Goal: Transaction & Acquisition: Purchase product/service

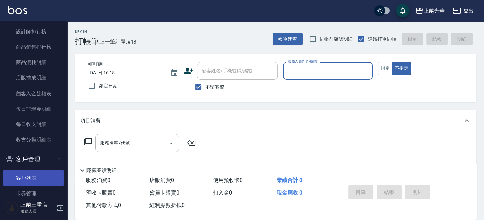
scroll to position [419, 0]
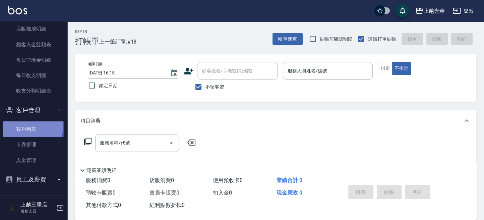
click at [27, 126] on link "客戶列表" at bounding box center [34, 128] width 62 height 15
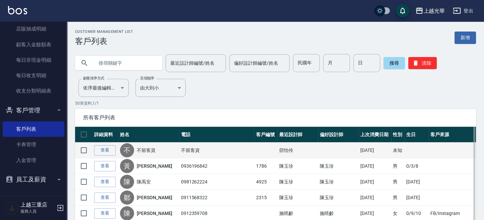
drag, startPoint x: 125, startPoint y: 65, endPoint x: 305, endPoint y: 150, distance: 199.9
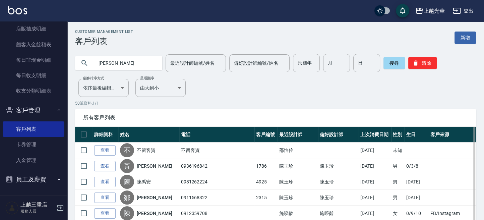
type input "[PERSON_NAME]"
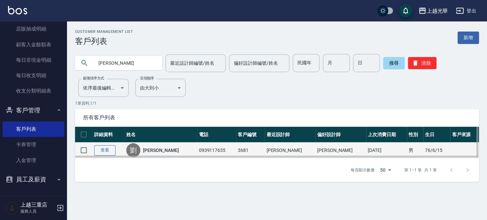
click at [102, 147] on link "查看" at bounding box center [104, 150] width 21 height 10
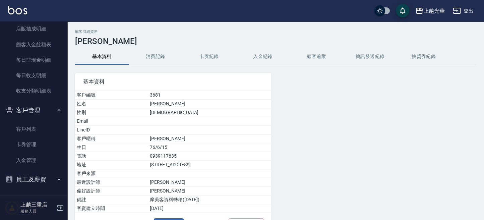
click at [154, 56] on button "消費記錄" at bounding box center [156, 57] width 54 height 16
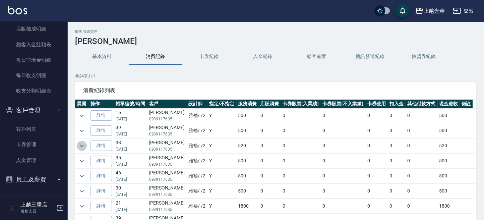
click at [78, 143] on icon "expand row" at bounding box center [82, 146] width 8 height 8
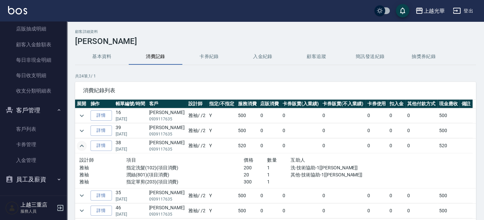
click at [18, 9] on img at bounding box center [17, 10] width 19 height 8
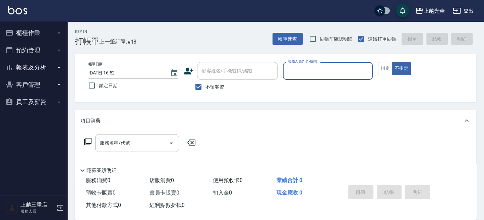
drag, startPoint x: 383, startPoint y: 72, endPoint x: 358, endPoint y: 82, distance: 27.3
click at [379, 73] on button "指定" at bounding box center [385, 68] width 14 height 13
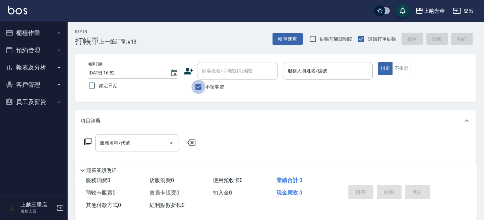
click at [201, 88] on input "不留客資" at bounding box center [198, 87] width 14 height 14
checkbox input "false"
click at [232, 74] on input "顧客姓名/手機號碼/編號" at bounding box center [232, 71] width 64 height 12
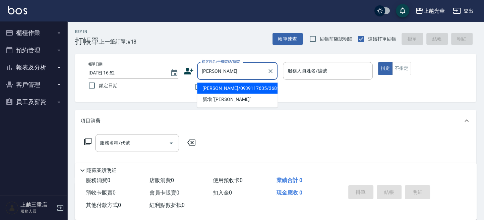
click at [228, 90] on li "[PERSON_NAME]/0939117635/3681" at bounding box center [237, 87] width 80 height 11
type input "[PERSON_NAME]/0939117635/3681"
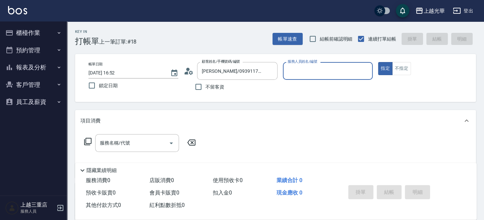
type input "雅袖-2"
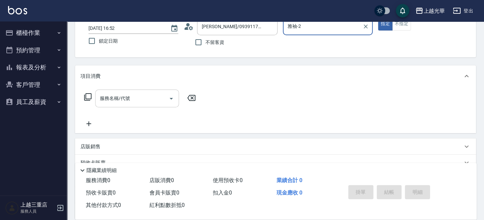
click at [98, 96] on div "服務名稱/代號" at bounding box center [137, 98] width 84 height 18
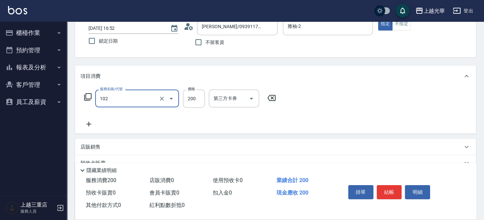
type input "指定洗髮(102)"
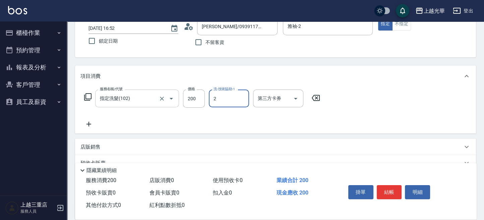
type input "雅袖-2"
click at [88, 125] on icon at bounding box center [88, 124] width 5 height 5
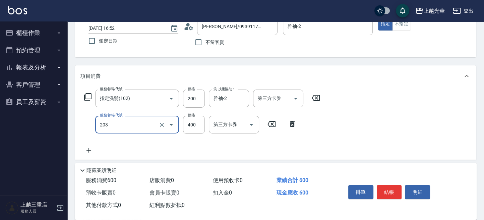
type input "指定單剪(203)"
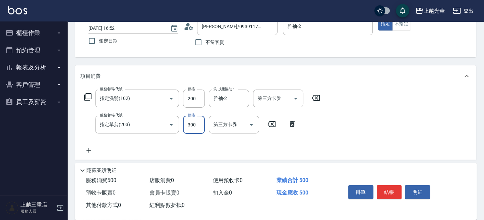
type input "300"
click at [396, 192] on button "結帳" at bounding box center [389, 192] width 25 height 14
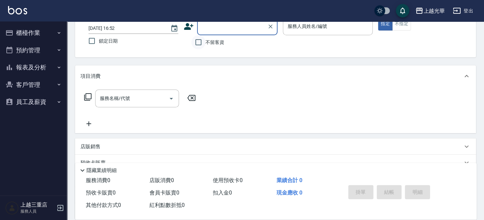
click at [201, 49] on input "不留客資" at bounding box center [198, 42] width 14 height 14
checkbox input "true"
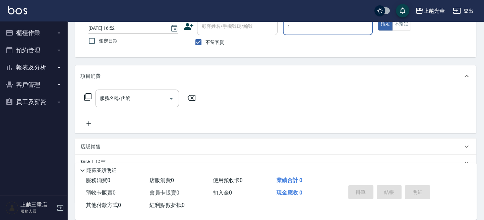
type input "1"
type button "true"
type input "小詹-1"
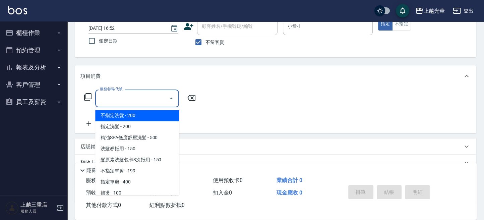
click at [139, 99] on input "服務名稱/代號" at bounding box center [132, 98] width 68 height 12
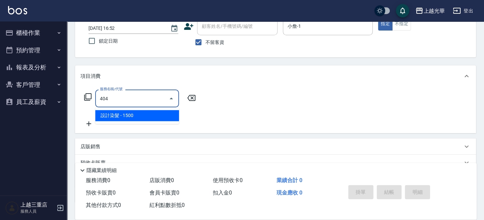
type input "設計染髮(404)"
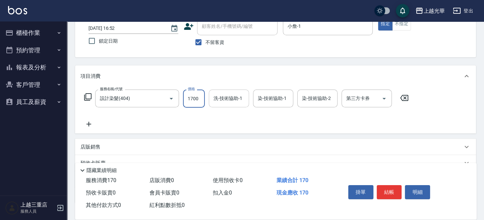
type input "1700"
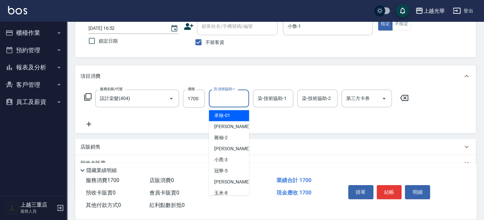
click at [223, 97] on input "洗-技術協助-1" at bounding box center [229, 98] width 34 height 12
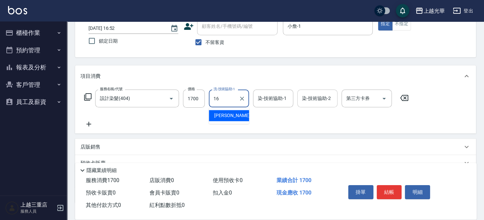
type input "吳珊妮-16"
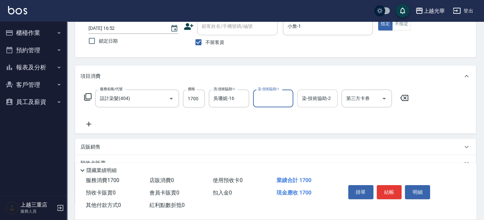
click at [308, 96] on div "染-技術協助-2 染-技術協助-2" at bounding box center [317, 98] width 40 height 18
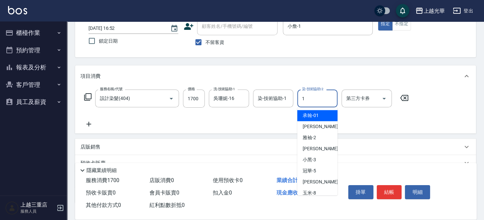
type input "小詹-1"
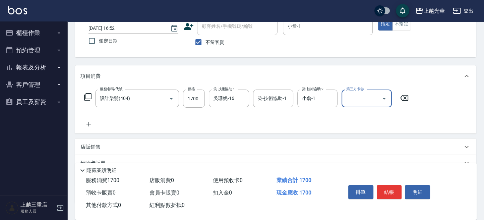
click at [88, 98] on icon at bounding box center [88, 97] width 8 height 8
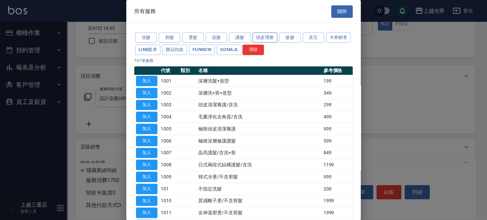
click at [261, 36] on button "頭皮理療" at bounding box center [265, 38] width 25 height 10
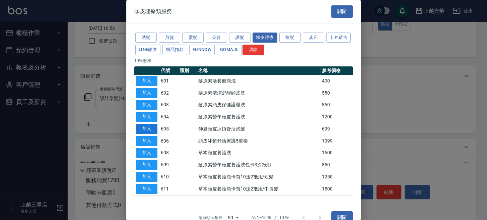
click at [148, 127] on button "加入" at bounding box center [146, 129] width 21 height 10
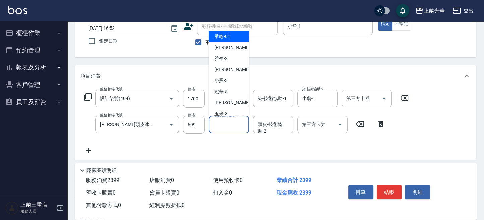
click at [225, 129] on input "頭皮-技術協助-1" at bounding box center [229, 125] width 34 height 12
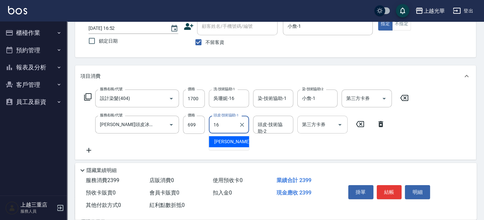
type input "吳珊妮-16"
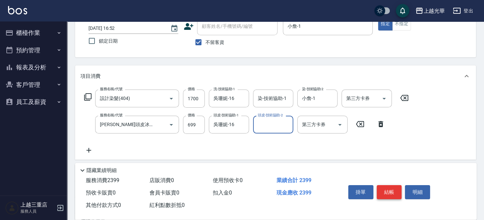
click at [393, 191] on button "結帳" at bounding box center [389, 192] width 25 height 14
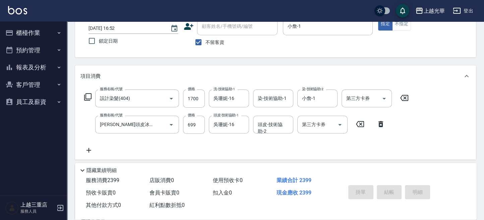
type input "[DATE] 16:54"
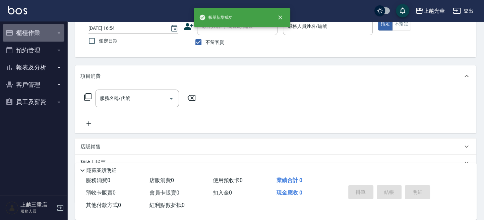
click at [30, 35] on button "櫃檯作業" at bounding box center [34, 32] width 62 height 17
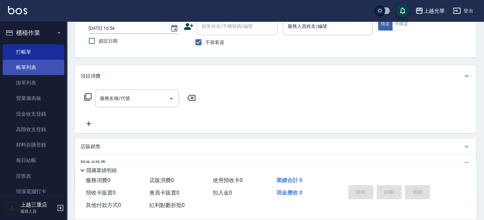
click at [32, 64] on link "帳單列表" at bounding box center [34, 67] width 62 height 15
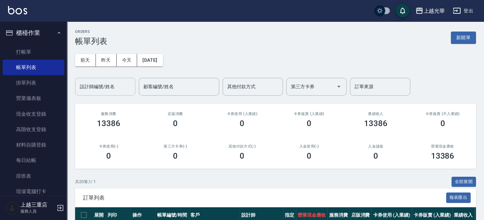
click at [101, 87] on input "設計師編號/姓名" at bounding box center [105, 87] width 54 height 12
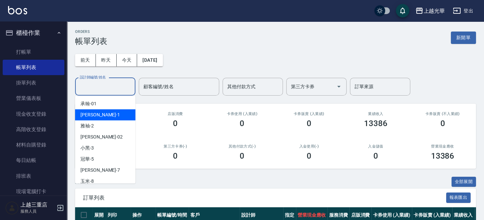
click at [100, 111] on div "小[PERSON_NAME] -1" at bounding box center [105, 114] width 60 height 11
type input "小詹-1"
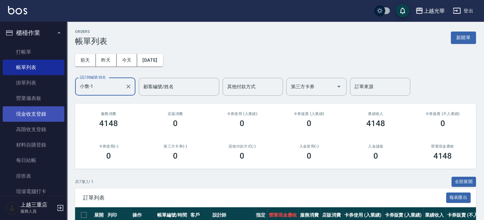
scroll to position [83, 0]
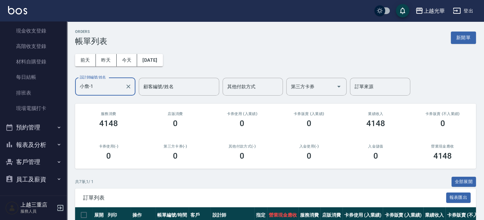
drag, startPoint x: 37, startPoint y: 154, endPoint x: 36, endPoint y: 147, distance: 6.5
click at [37, 153] on button "客戶管理" at bounding box center [34, 161] width 62 height 17
click at [34, 142] on button "報表及分析" at bounding box center [34, 144] width 62 height 17
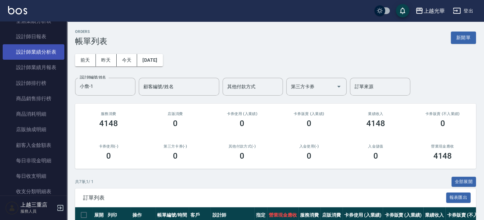
scroll to position [307, 0]
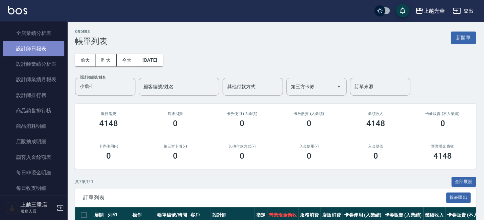
click at [36, 48] on link "設計師日報表" at bounding box center [34, 48] width 62 height 15
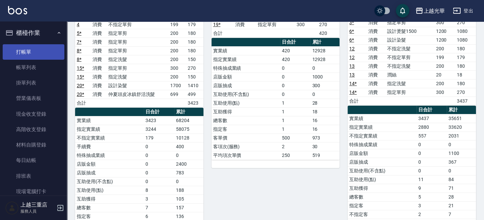
click at [36, 49] on link "打帳單" at bounding box center [34, 51] width 62 height 15
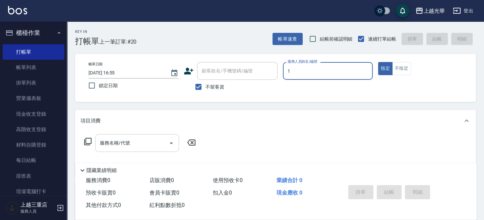
type input "1"
type button "true"
type input "小詹-1"
click at [136, 142] on input "服務名稱/代號" at bounding box center [132, 143] width 68 height 12
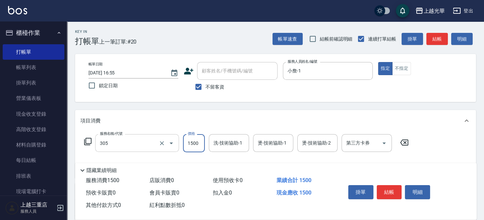
type input "設計燙髮1500(305)"
type input "1200"
drag, startPoint x: 220, startPoint y: 141, endPoint x: 216, endPoint y: 142, distance: 3.6
click at [220, 141] on div "洗-技術協助-1 洗-技術協助-1" at bounding box center [229, 143] width 40 height 18
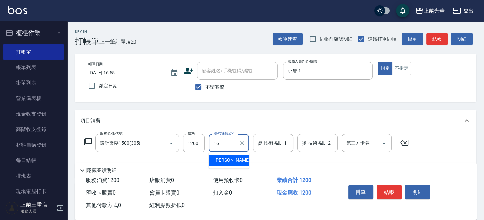
type input "吳珊妮-16"
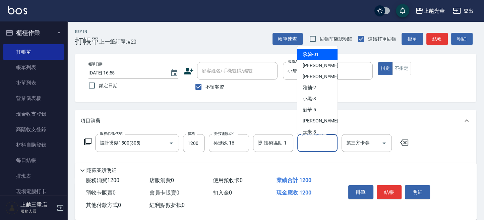
click at [307, 142] on input "燙-技術協助-2" at bounding box center [317, 143] width 34 height 12
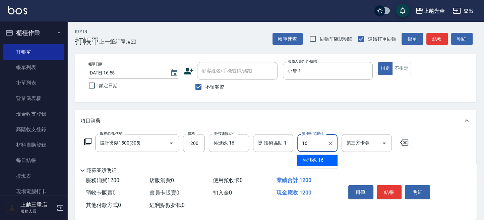
type input "吳珊妮-16"
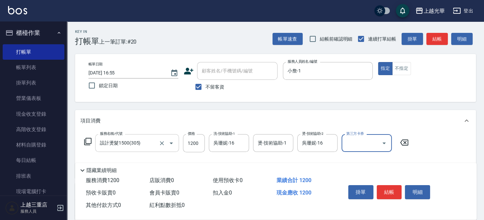
scroll to position [45, 0]
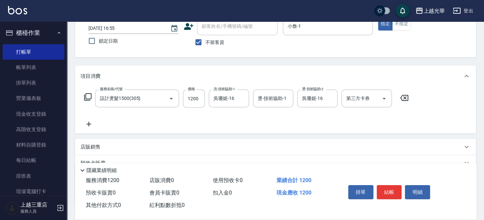
click at [88, 122] on icon at bounding box center [88, 124] width 17 height 8
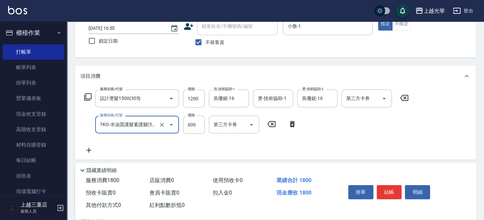
type input "TKO-水油質護髮素護髮(521)"
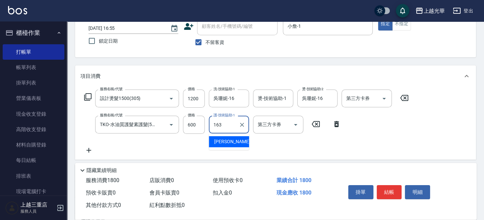
type input "163"
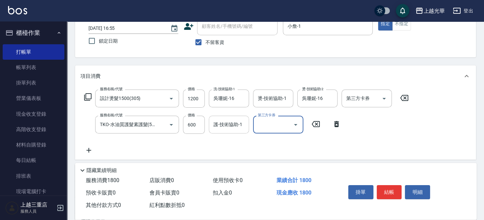
click at [221, 117] on div "護-技術協助-1" at bounding box center [229, 125] width 40 height 18
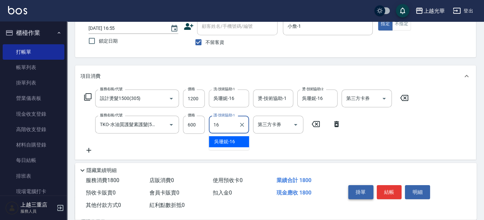
type input "吳珊妮-16"
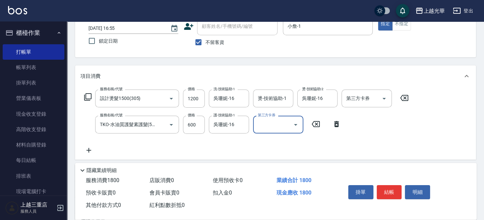
click at [382, 187] on button "結帳" at bounding box center [389, 192] width 25 height 14
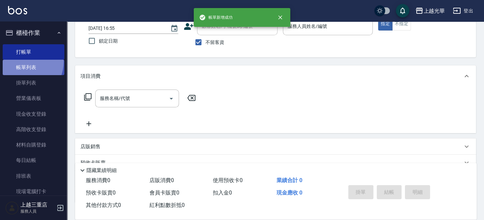
click at [21, 61] on link "帳單列表" at bounding box center [34, 67] width 62 height 15
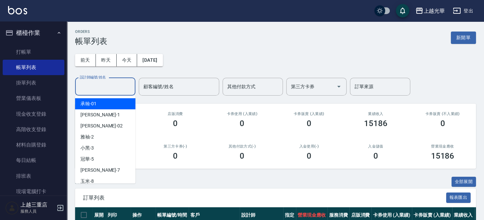
drag, startPoint x: 103, startPoint y: 82, endPoint x: 103, endPoint y: 86, distance: 4.4
click at [103, 84] on input "設計師編號/姓名" at bounding box center [105, 87] width 54 height 12
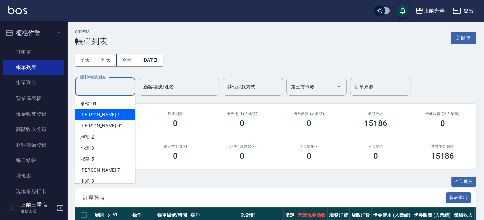
click at [102, 116] on div "小[PERSON_NAME] -1" at bounding box center [105, 114] width 60 height 11
type input "小詹-1"
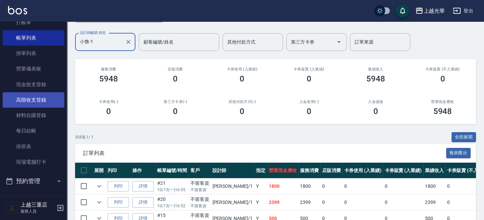
scroll to position [179, 0]
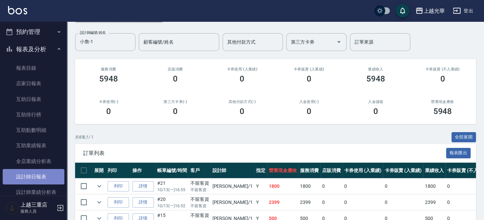
click at [48, 174] on link "設計師日報表" at bounding box center [34, 176] width 62 height 15
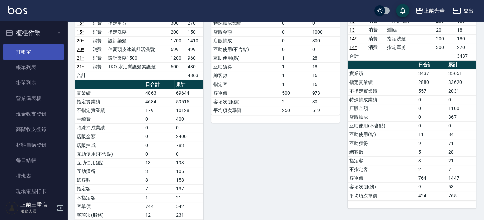
click at [39, 52] on link "打帳單" at bounding box center [34, 51] width 62 height 15
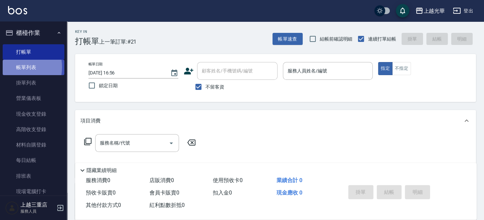
click at [13, 67] on link "帳單列表" at bounding box center [34, 67] width 62 height 15
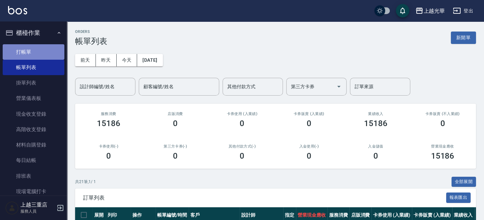
click at [34, 52] on link "打帳單" at bounding box center [34, 51] width 62 height 15
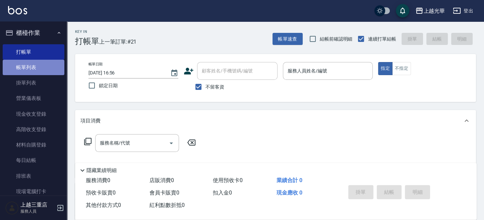
click at [40, 70] on link "帳單列表" at bounding box center [34, 67] width 62 height 15
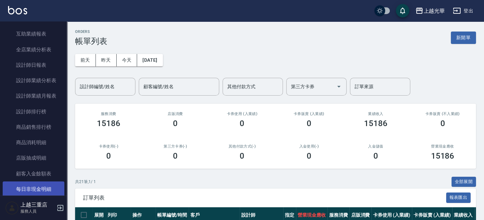
scroll to position [268, 0]
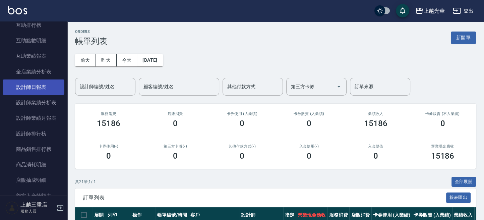
click at [38, 86] on link "設計師日報表" at bounding box center [34, 86] width 62 height 15
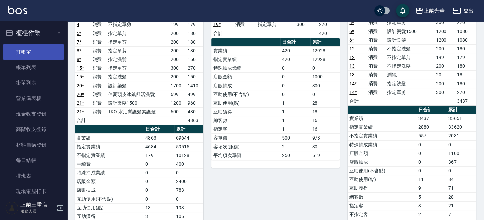
click at [35, 48] on link "打帳單" at bounding box center [34, 51] width 62 height 15
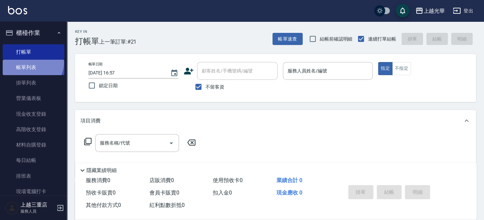
click at [30, 62] on link "帳單列表" at bounding box center [34, 67] width 62 height 15
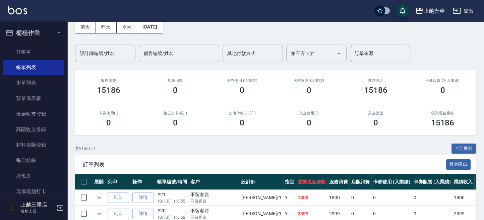
scroll to position [45, 0]
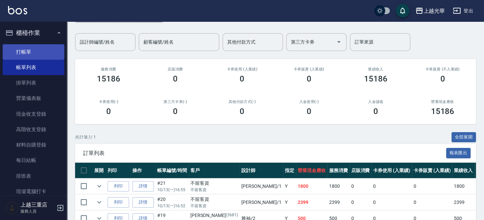
click at [29, 54] on link "打帳單" at bounding box center [34, 51] width 62 height 15
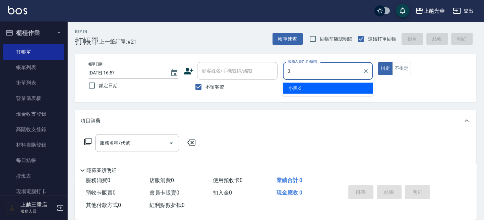
type input "3"
type button "true"
type input "小黑-3"
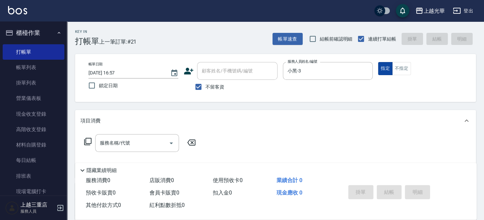
drag, startPoint x: 401, startPoint y: 65, endPoint x: 390, endPoint y: 69, distance: 11.6
click at [401, 65] on button "不指定" at bounding box center [401, 68] width 19 height 13
click at [94, 140] on div "服務名稱/代號 服務名稱/代號" at bounding box center [139, 143] width 119 height 18
click at [99, 141] on input "服務名稱/代號" at bounding box center [132, 143] width 68 height 12
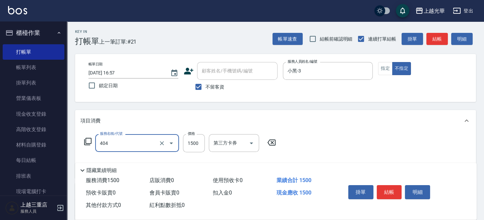
type input "設計染髮(404)"
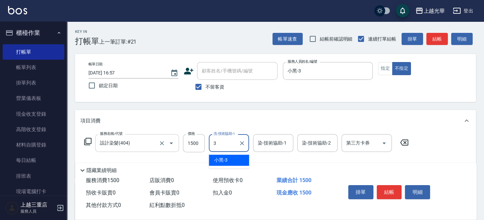
type input "小黑-3"
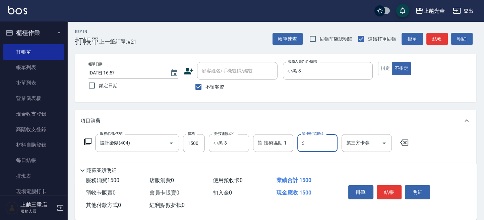
type input "小黑-3"
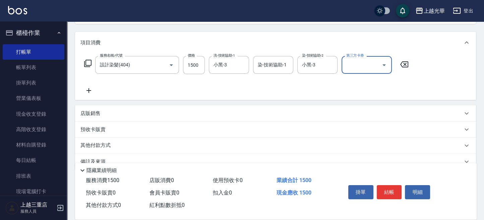
scroll to position [89, 0]
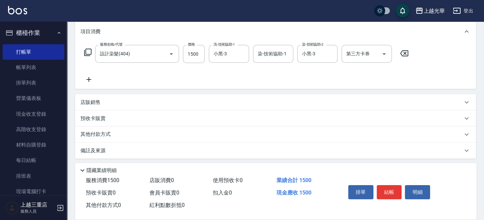
click at [93, 81] on icon at bounding box center [88, 79] width 17 height 8
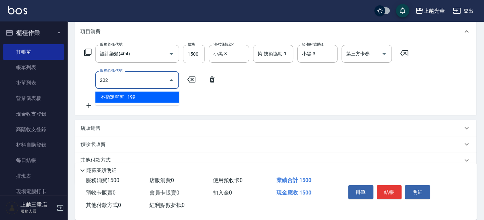
type input "不指定單剪(202)"
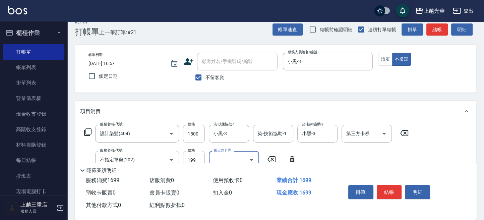
scroll to position [0, 0]
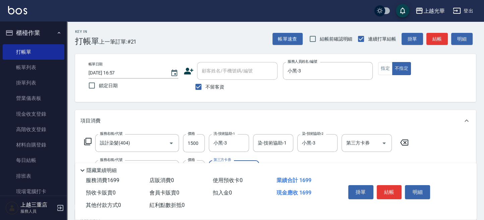
click at [390, 192] on button "結帳" at bounding box center [389, 192] width 25 height 14
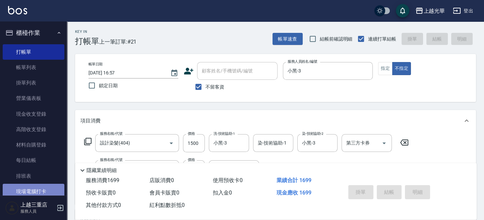
click at [37, 189] on link "現場電腦打卡" at bounding box center [34, 191] width 62 height 15
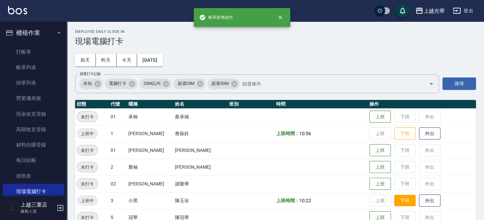
click at [397, 200] on button "下班" at bounding box center [404, 201] width 21 height 12
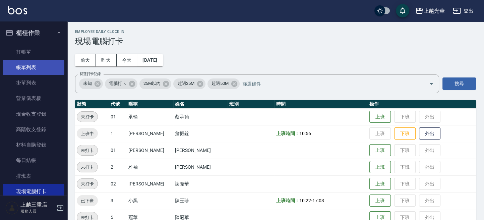
click at [22, 68] on link "帳單列表" at bounding box center [34, 67] width 62 height 15
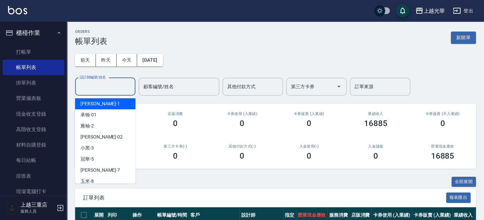
click at [130, 86] on input "設計師編號/姓名" at bounding box center [105, 87] width 54 height 12
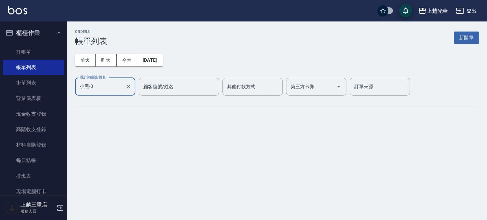
type input "小黑-3"
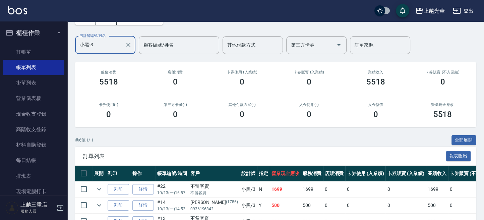
scroll to position [89, 0]
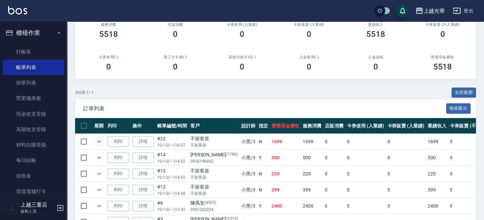
click at [101, 141] on icon "expand row" at bounding box center [99, 141] width 8 height 8
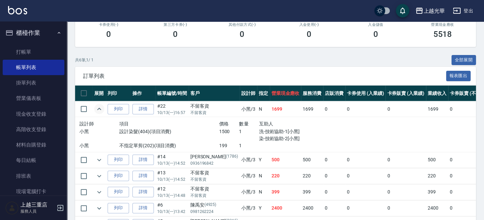
scroll to position [134, 0]
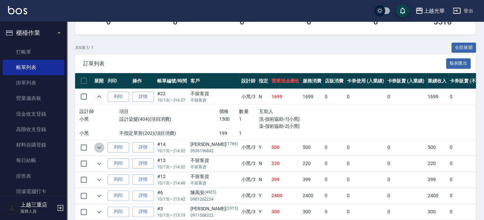
click at [103, 147] on button "expand row" at bounding box center [99, 147] width 10 height 10
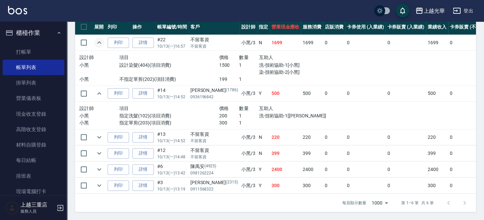
scroll to position [193, 0]
click at [102, 133] on icon "expand row" at bounding box center [99, 137] width 8 height 8
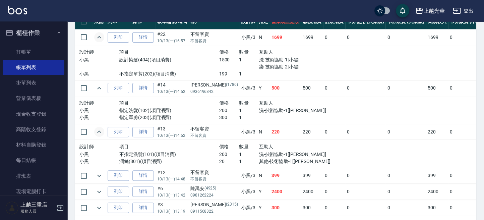
scroll to position [221, 0]
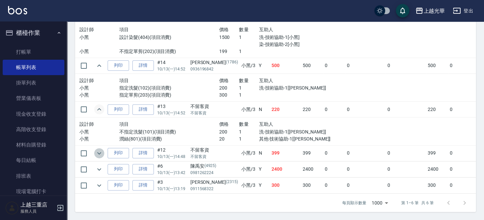
click at [102, 149] on icon "expand row" at bounding box center [99, 153] width 8 height 8
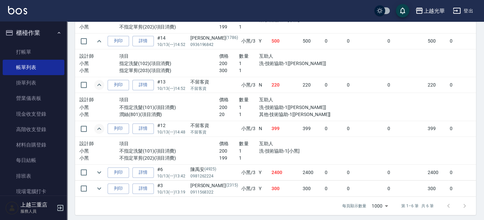
scroll to position [249, 0]
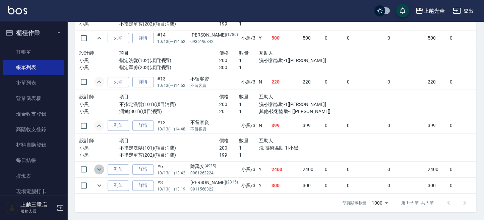
click at [97, 165] on icon "expand row" at bounding box center [99, 169] width 8 height 8
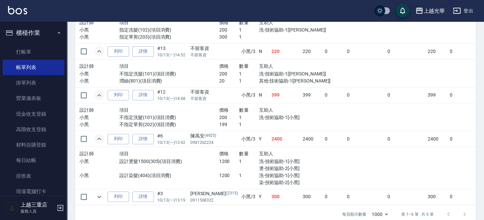
scroll to position [290, 0]
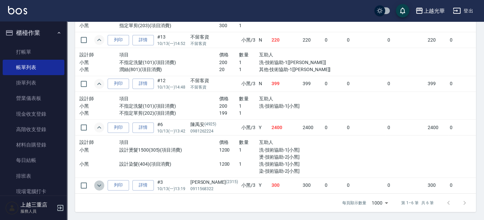
click at [102, 181] on icon "expand row" at bounding box center [99, 185] width 8 height 8
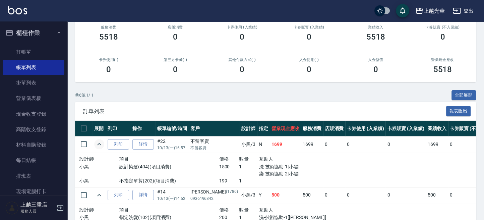
scroll to position [0, 0]
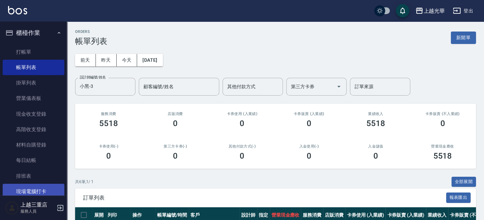
click at [47, 185] on link "現場電腦打卡" at bounding box center [34, 191] width 62 height 15
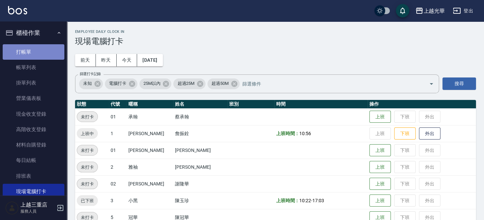
click at [35, 47] on link "打帳單" at bounding box center [34, 51] width 62 height 15
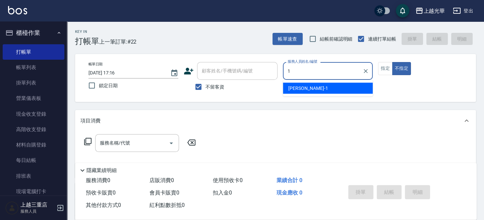
type input "小詹-1"
type button "false"
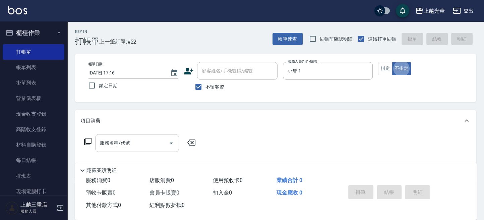
click at [143, 137] on div "服務名稱/代號" at bounding box center [137, 143] width 84 height 18
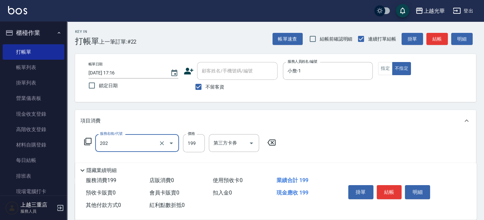
type input "不指定單剪(202)"
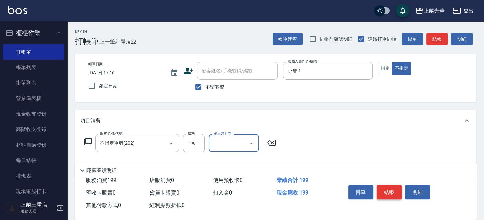
click at [381, 189] on button "結帳" at bounding box center [389, 192] width 25 height 14
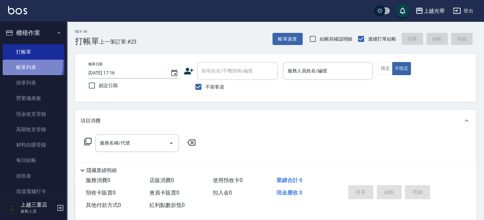
click at [17, 63] on link "帳單列表" at bounding box center [34, 67] width 62 height 15
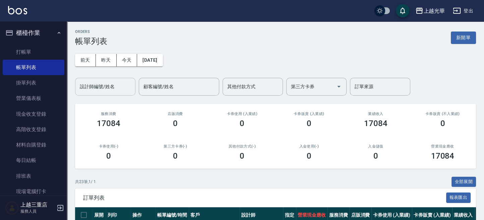
click at [115, 88] on input "設計師編號/姓名" at bounding box center [105, 87] width 54 height 12
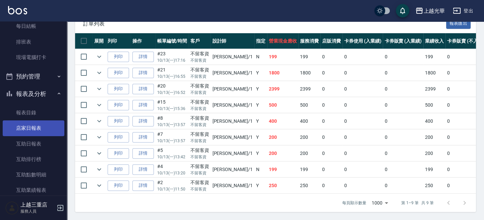
scroll to position [179, 0]
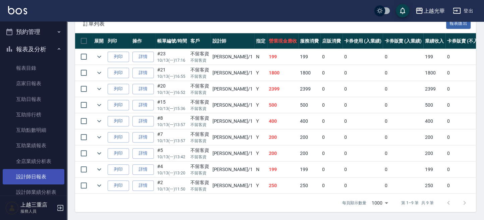
type input "小詹-1"
click at [49, 171] on link "設計師日報表" at bounding box center [34, 176] width 62 height 15
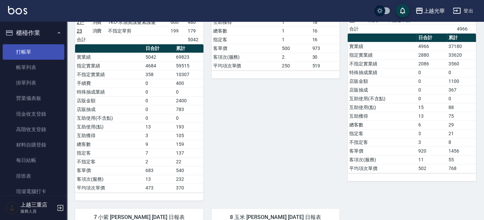
click at [37, 53] on link "打帳單" at bounding box center [34, 51] width 62 height 15
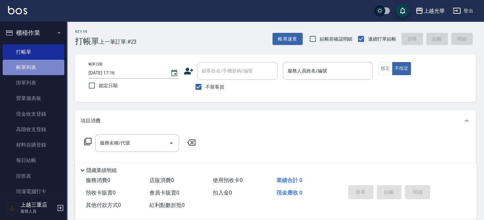
click at [36, 67] on link "帳單列表" at bounding box center [34, 67] width 62 height 15
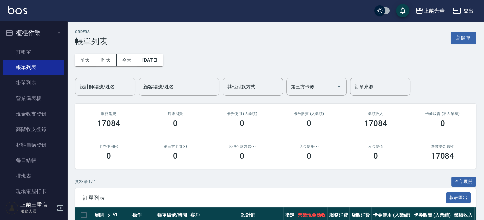
click at [118, 87] on input "設計師編號/姓名" at bounding box center [105, 87] width 54 height 12
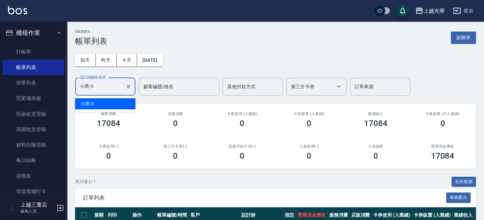
type input "小黑-3"
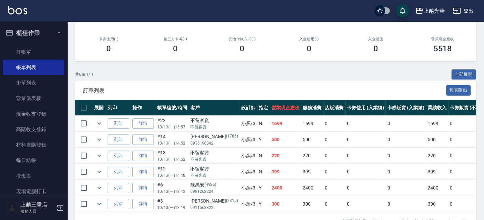
scroll to position [131, 0]
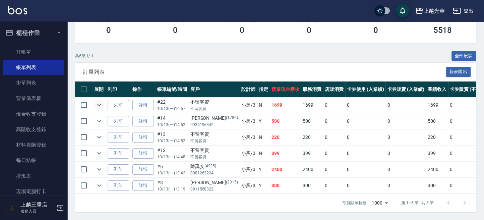
click at [97, 101] on icon "expand row" at bounding box center [99, 105] width 8 height 8
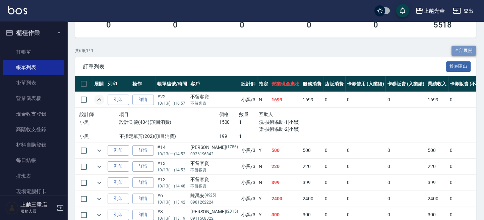
click at [473, 47] on button "全部展開" at bounding box center [463, 51] width 25 height 10
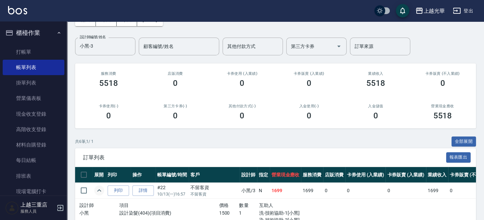
scroll to position [45, 0]
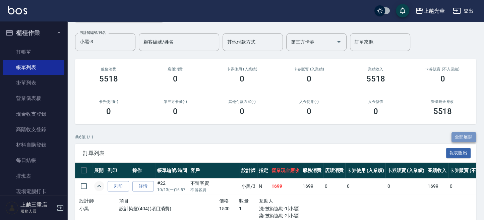
click at [467, 135] on button "全部展開" at bounding box center [463, 137] width 25 height 10
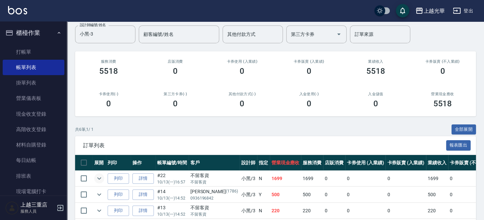
scroll to position [0, 0]
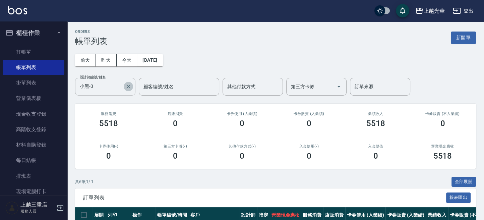
click at [125, 88] on icon "Clear" at bounding box center [128, 86] width 7 height 7
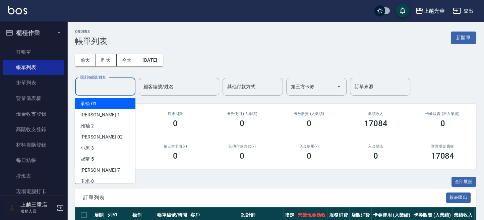
drag, startPoint x: 118, startPoint y: 86, endPoint x: 116, endPoint y: 99, distance: 12.9
click at [118, 87] on input "設計師編號/姓名" at bounding box center [105, 87] width 54 height 12
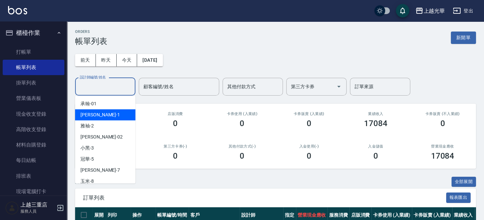
click at [108, 115] on div "小[PERSON_NAME] -1" at bounding box center [105, 114] width 60 height 11
type input "小詹-1"
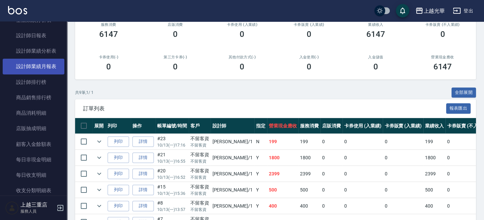
scroll to position [313, 0]
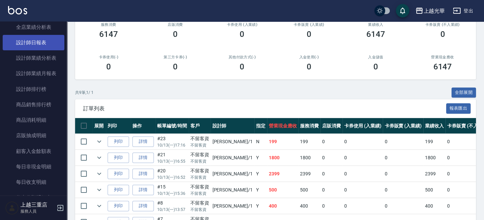
click at [45, 42] on link "設計師日報表" at bounding box center [34, 42] width 62 height 15
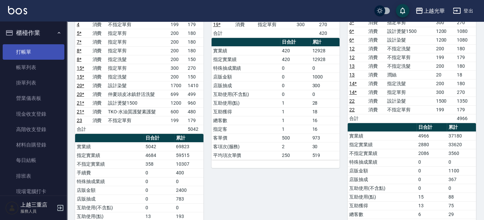
click at [41, 57] on link "打帳單" at bounding box center [34, 51] width 62 height 15
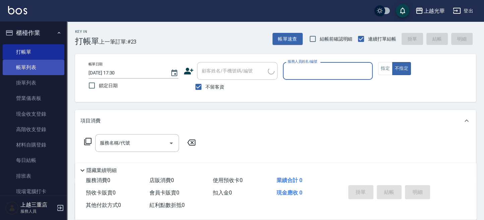
click at [47, 70] on link "帳單列表" at bounding box center [34, 67] width 62 height 15
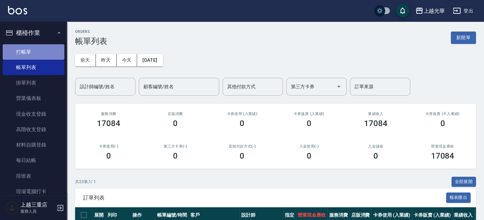
click at [44, 50] on link "打帳單" at bounding box center [34, 51] width 62 height 15
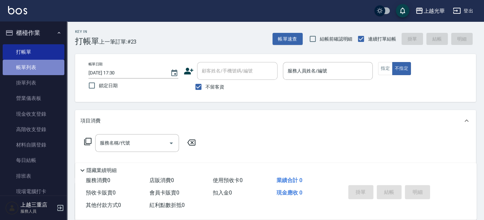
click at [35, 66] on link "帳單列表" at bounding box center [34, 67] width 62 height 15
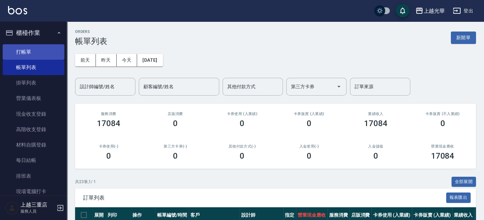
click at [47, 47] on link "打帳單" at bounding box center [34, 51] width 62 height 15
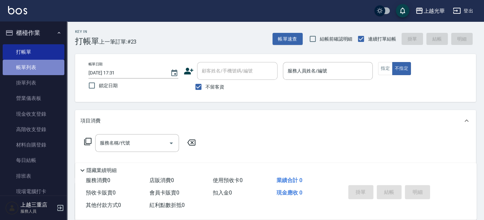
click at [37, 62] on link "帳單列表" at bounding box center [34, 67] width 62 height 15
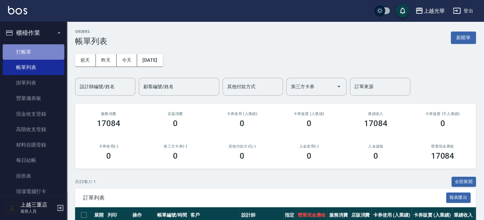
click at [53, 52] on link "打帳單" at bounding box center [34, 51] width 62 height 15
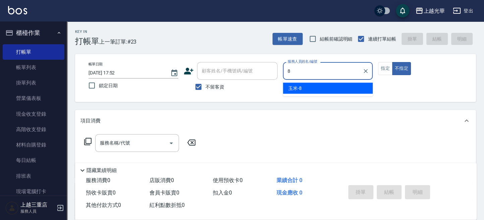
type input "玉米-8"
type button "false"
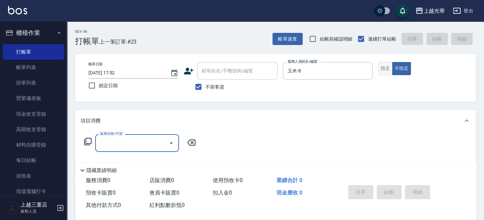
click at [378, 69] on button "指定" at bounding box center [385, 68] width 14 height 13
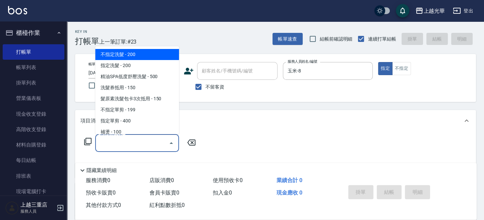
click at [120, 146] on input "服務名稱/代號" at bounding box center [132, 143] width 68 height 12
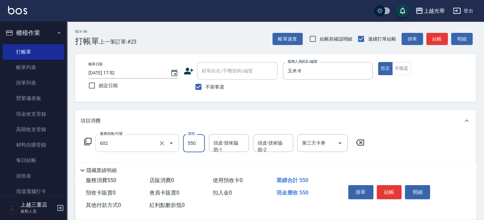
type input "髮原素清潔舒醒頭皮洗(602)"
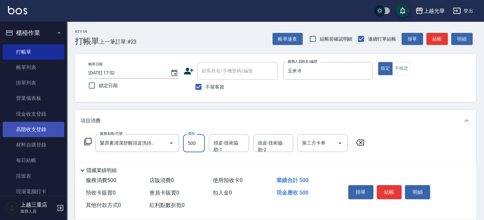
type input "500"
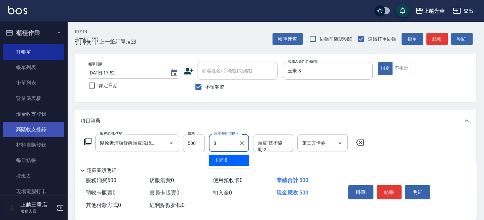
type input "玉米-8"
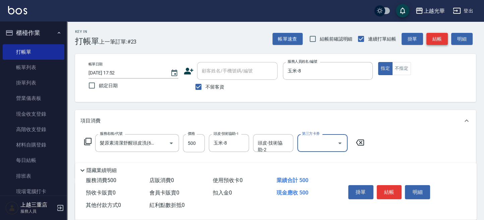
click at [444, 36] on button "結帳" at bounding box center [436, 39] width 21 height 12
